Goal: Transaction & Acquisition: Purchase product/service

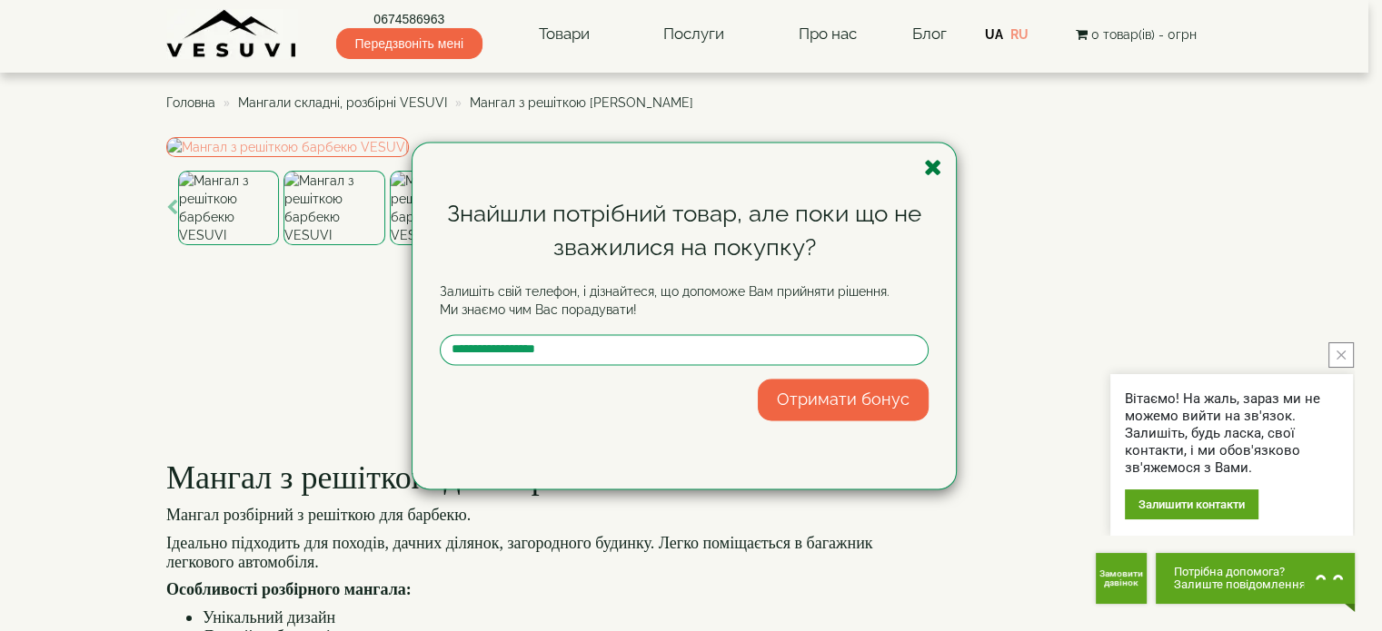
click at [929, 170] on icon "button" at bounding box center [933, 167] width 18 height 23
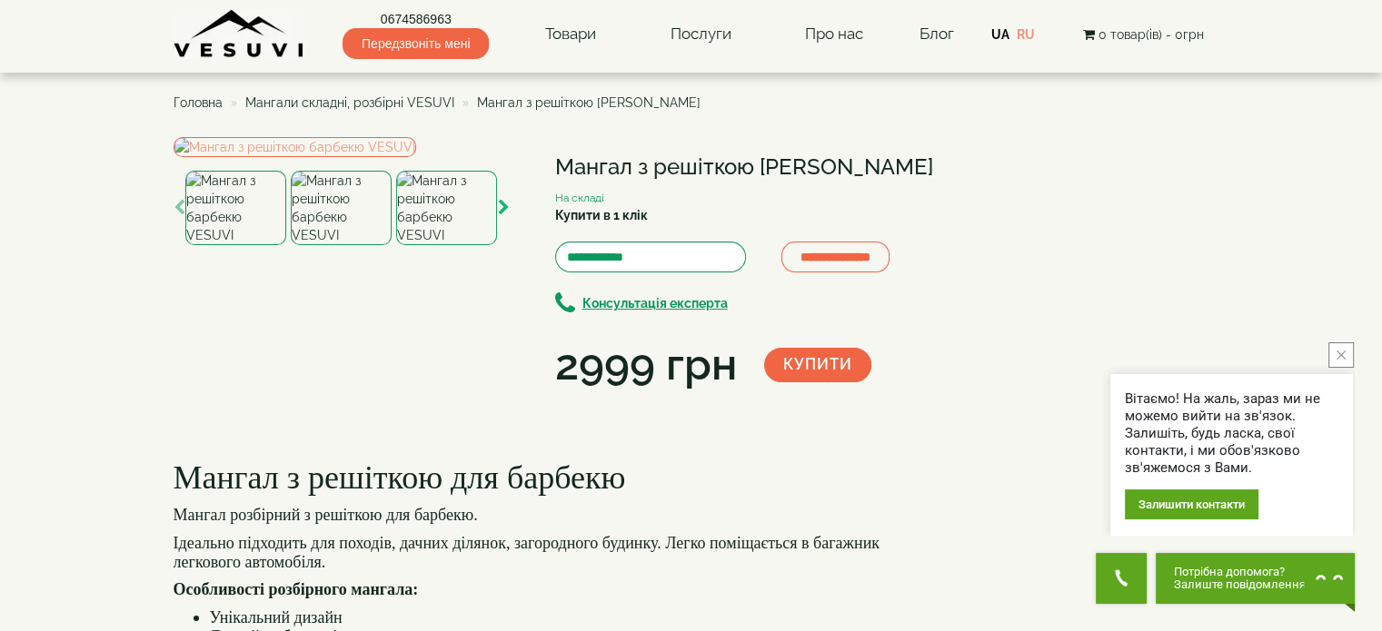
click at [502, 216] on icon "button" at bounding box center [504, 208] width 12 height 16
click at [505, 216] on icon "button" at bounding box center [504, 208] width 12 height 16
click at [439, 245] on img at bounding box center [447, 208] width 101 height 75
click at [381, 157] on img at bounding box center [295, 147] width 243 height 20
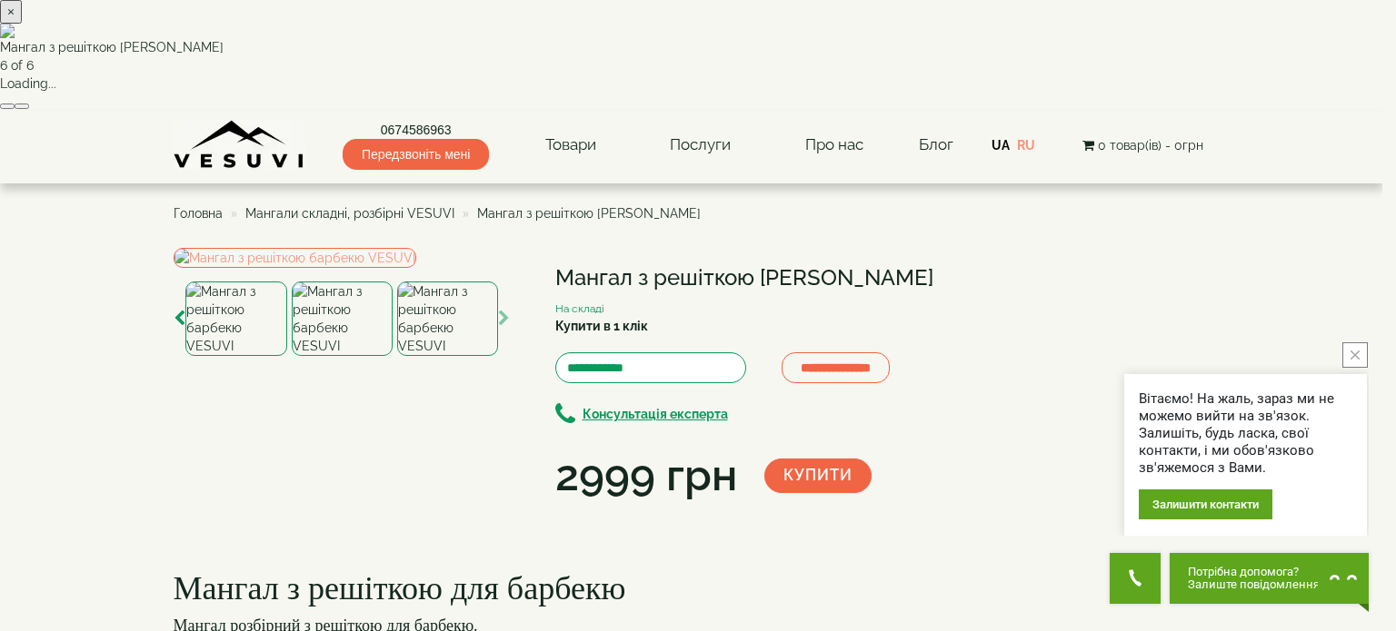
click at [768, 38] on img at bounding box center [691, 31] width 1382 height 15
click at [769, 38] on img at bounding box center [691, 31] width 1382 height 15
click at [770, 38] on img at bounding box center [691, 31] width 1382 height 15
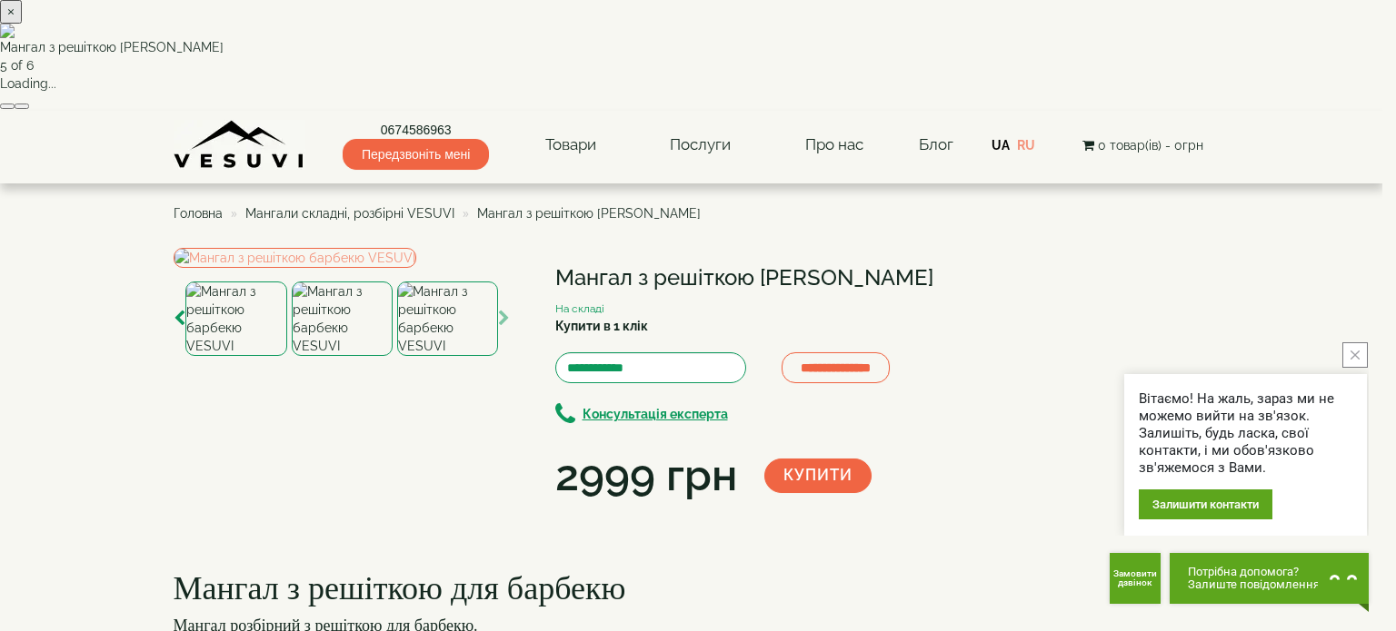
click at [770, 38] on img at bounding box center [691, 31] width 1382 height 15
click at [771, 38] on img at bounding box center [691, 31] width 1382 height 15
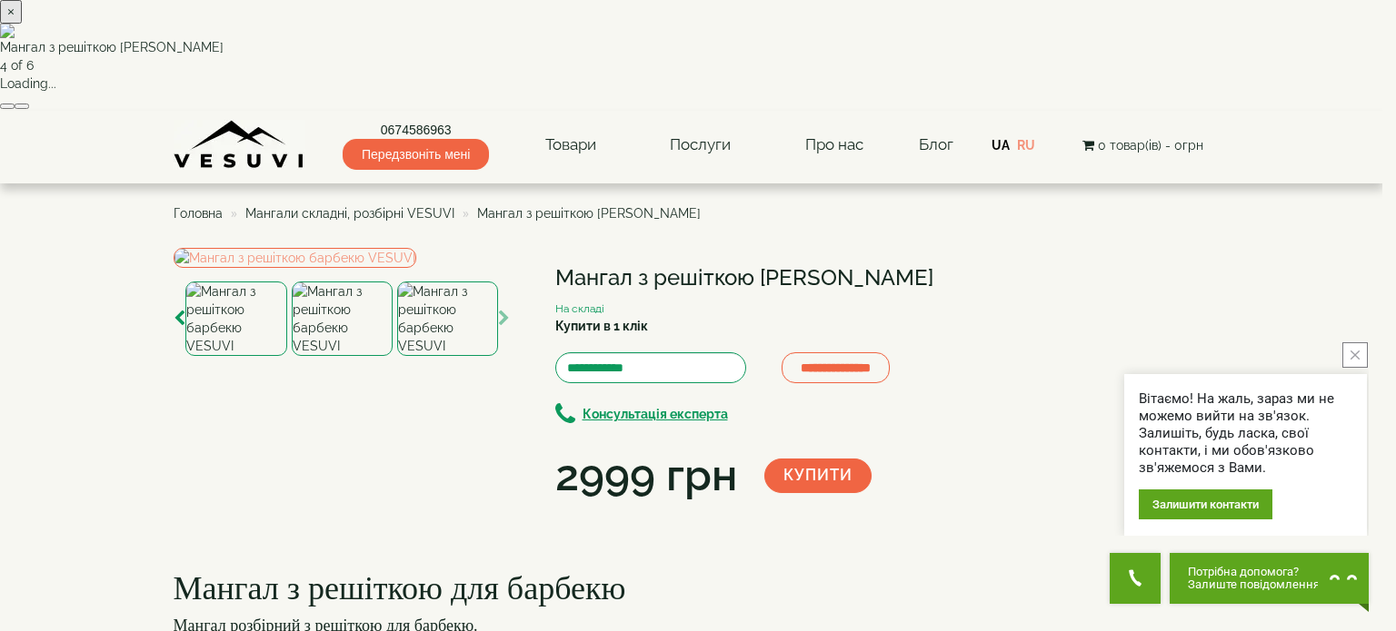
click at [771, 38] on img at bounding box center [691, 31] width 1382 height 15
click at [22, 24] on button "×" at bounding box center [11, 12] width 22 height 24
